Goal: Navigation & Orientation: Find specific page/section

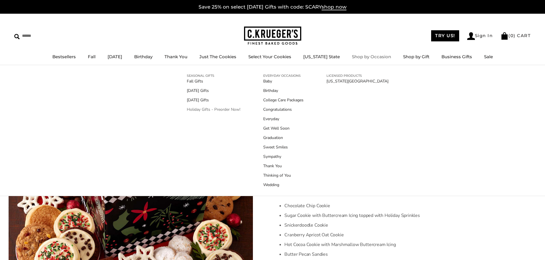
click at [200, 108] on link "Holiday Gifts - Preorder Now!" at bounding box center [213, 110] width 53 height 6
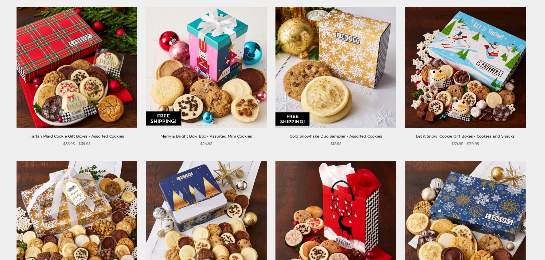
scroll to position [486, 0]
